Goal: Task Accomplishment & Management: Use online tool/utility

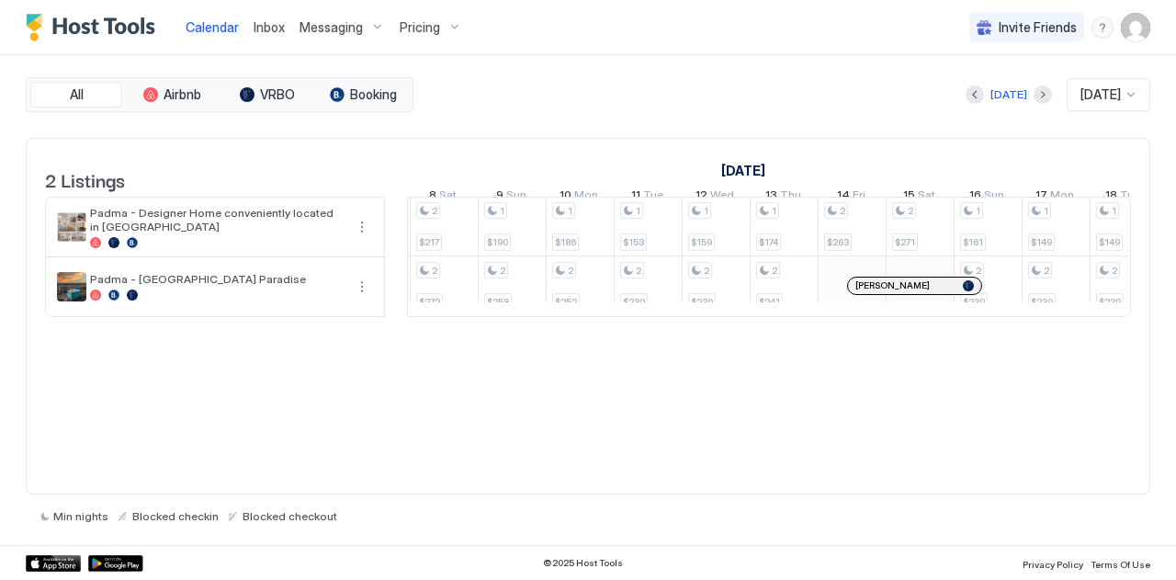
scroll to position [0, 1360]
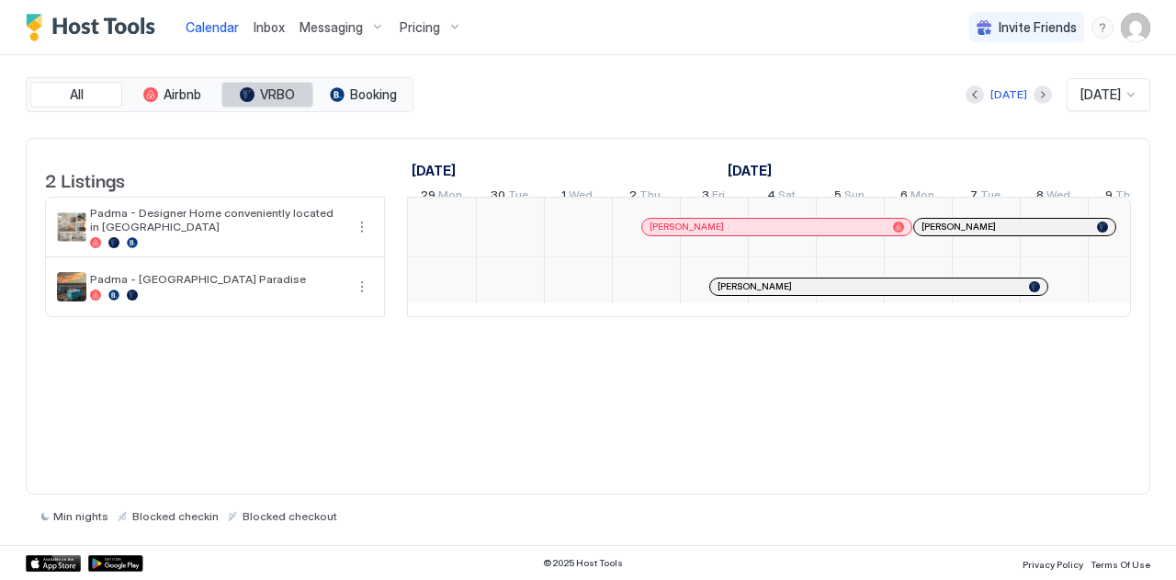
scroll to position [0, 1020]
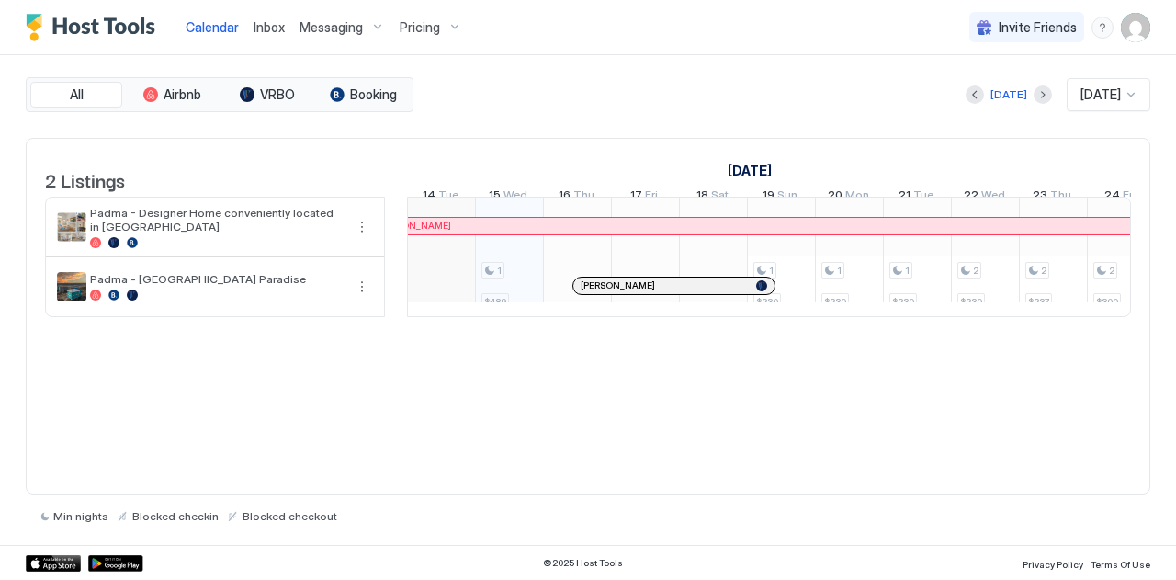
click at [278, 26] on span "Inbox" at bounding box center [269, 27] width 31 height 16
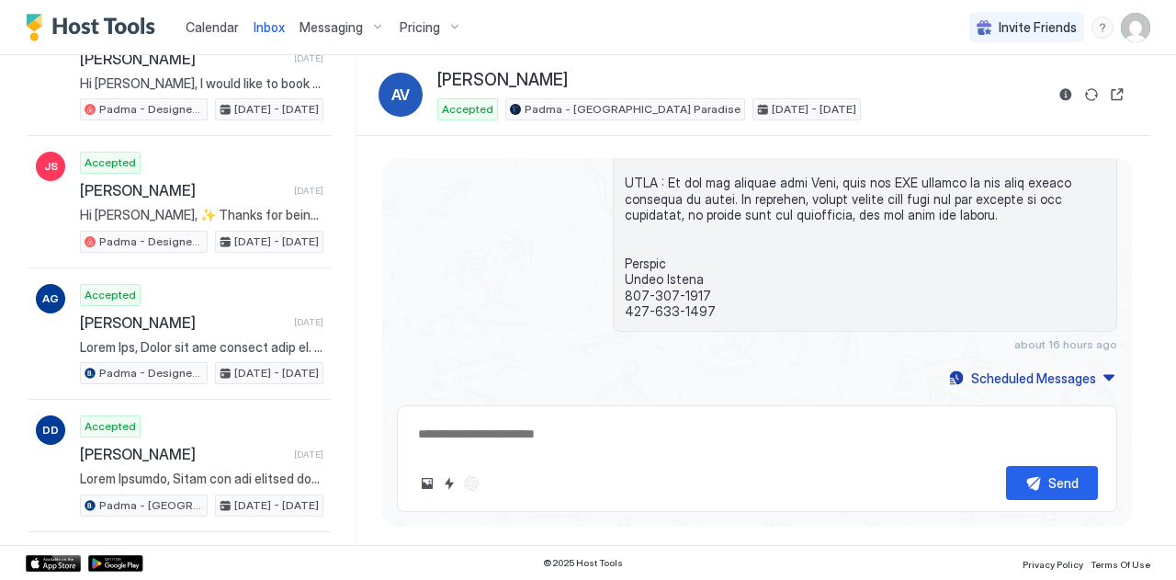
scroll to position [2009, 0]
